Goal: Find specific page/section

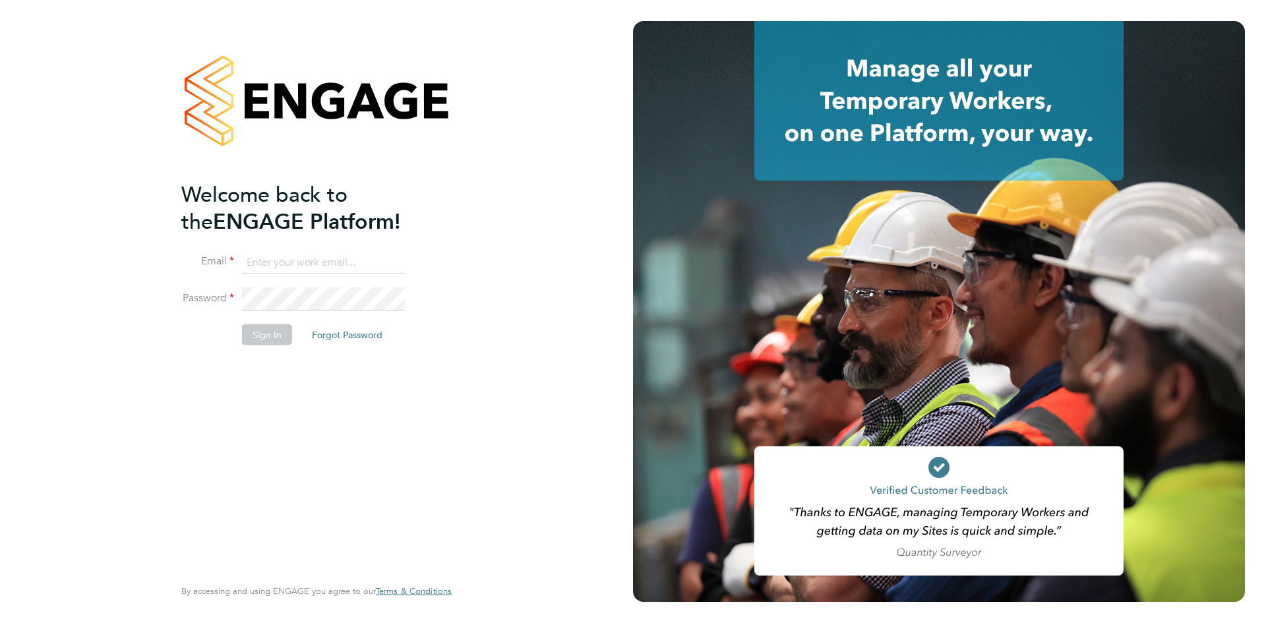
click at [294, 262] on input at bounding box center [323, 263] width 163 height 24
type input "info@cbwstaffingsolutions.com"
click at [256, 337] on button "Sign In" at bounding box center [267, 334] width 50 height 21
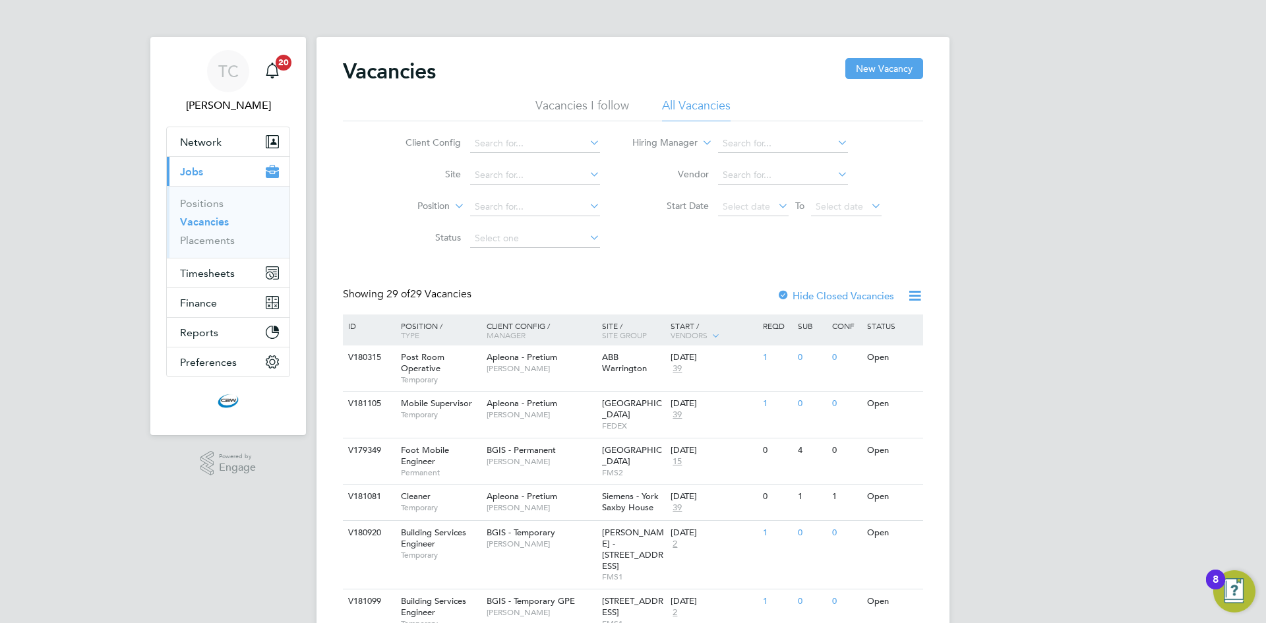
click at [587, 142] on icon at bounding box center [587, 142] width 0 height 18
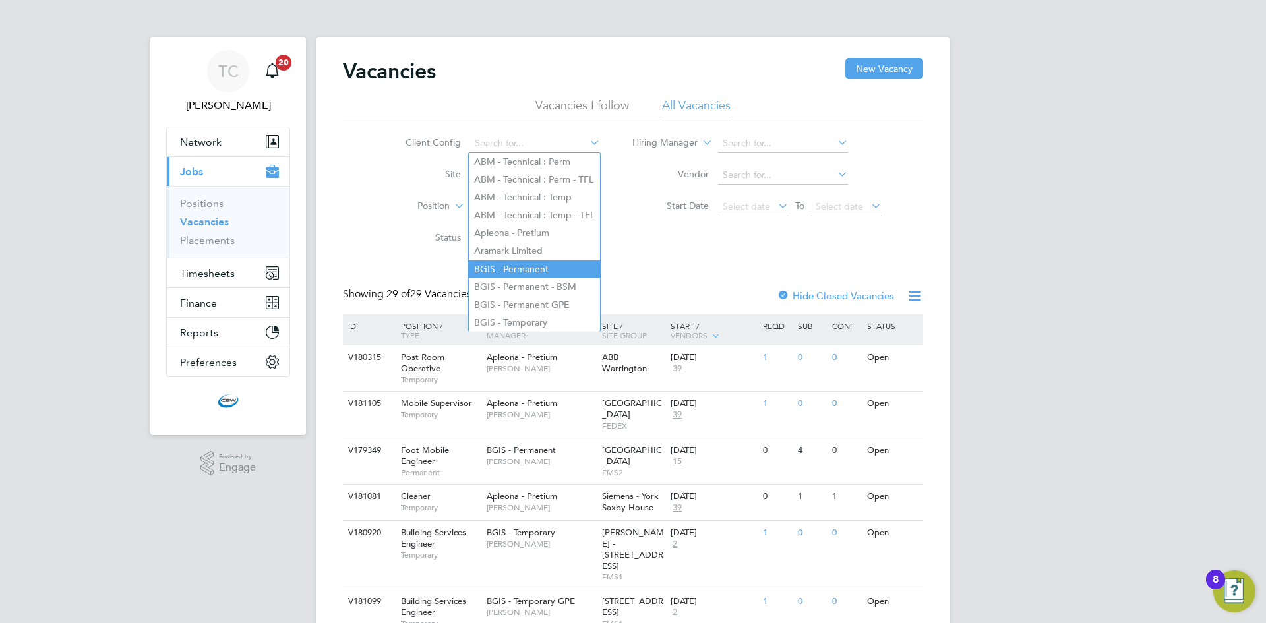
click at [559, 260] on li "BGIS - Permanent" at bounding box center [534, 269] width 131 height 18
type input "BGIS - Permanent"
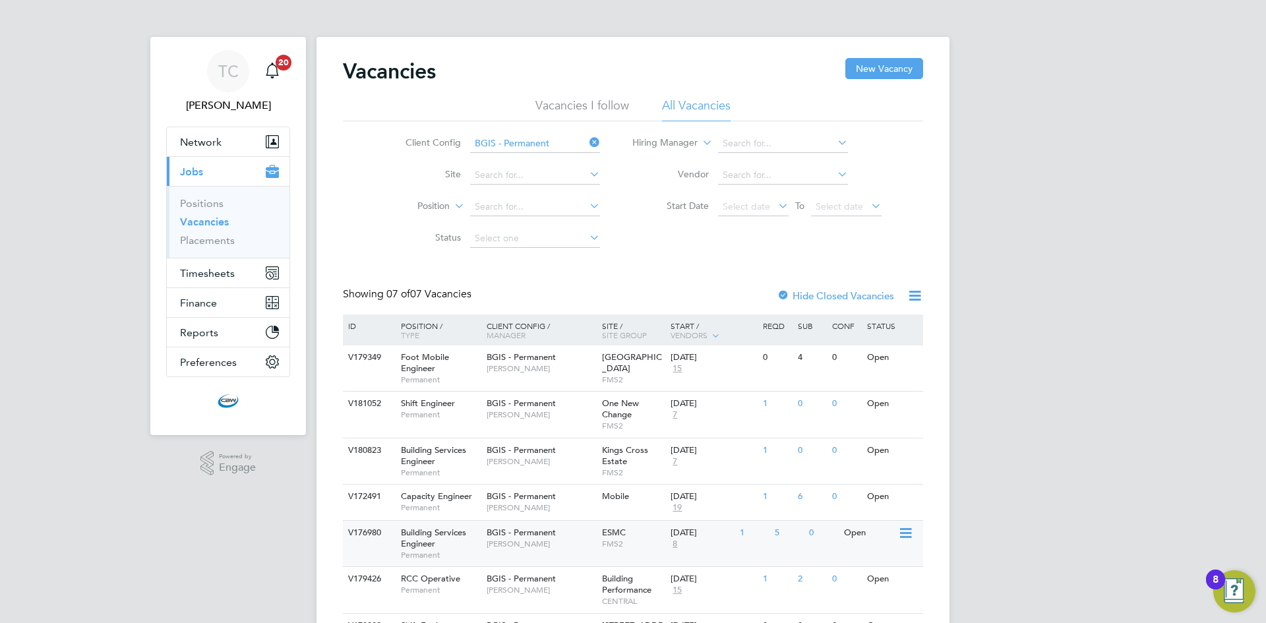
click at [655, 545] on span "FMS2" at bounding box center [633, 544] width 63 height 11
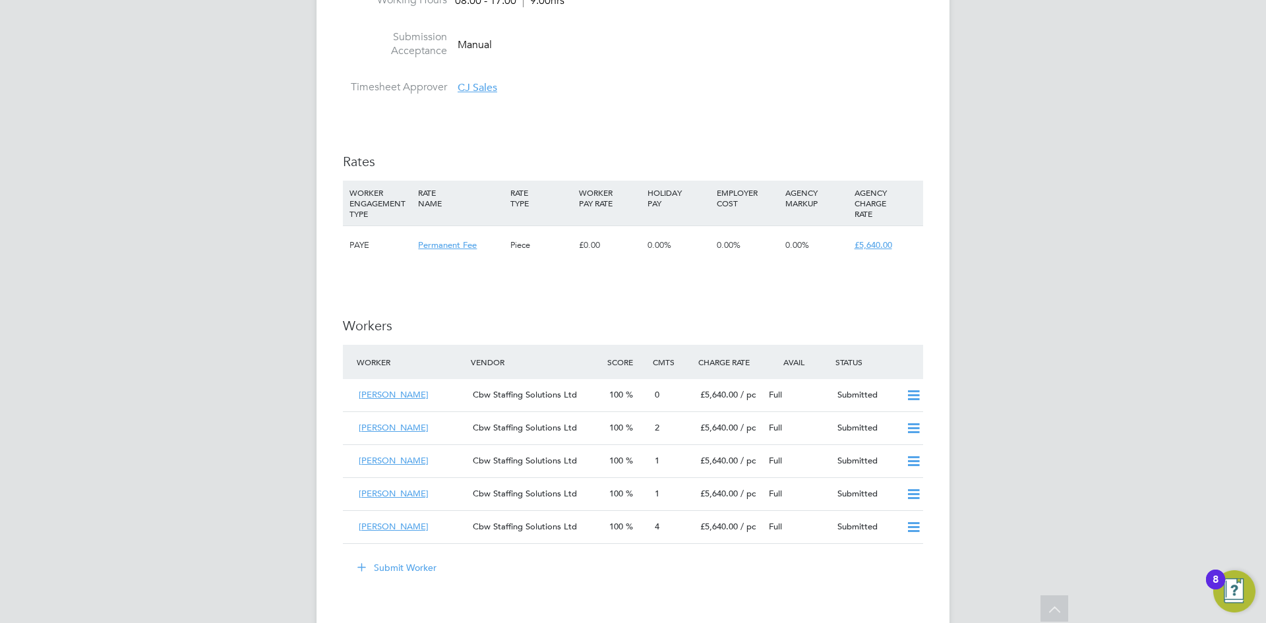
scroll to position [1451, 0]
